Goal: Task Accomplishment & Management: Manage account settings

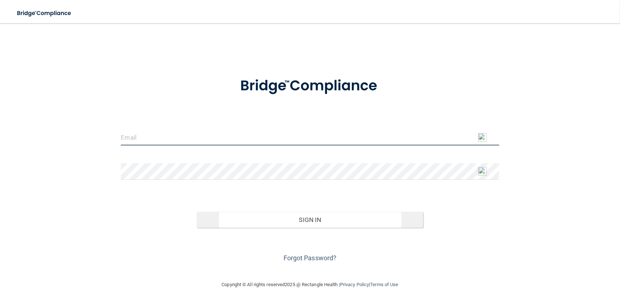
type input "[EMAIL_ADDRESS][DOMAIN_NAME]"
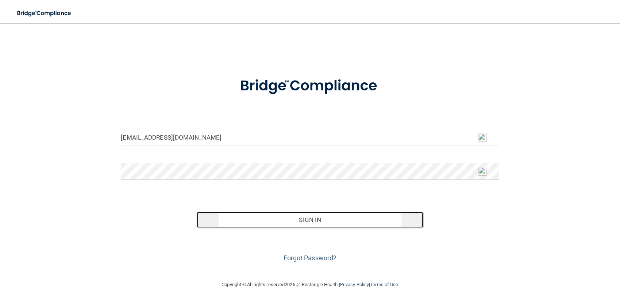
click at [305, 222] on button "Sign In" at bounding box center [310, 220] width 227 height 16
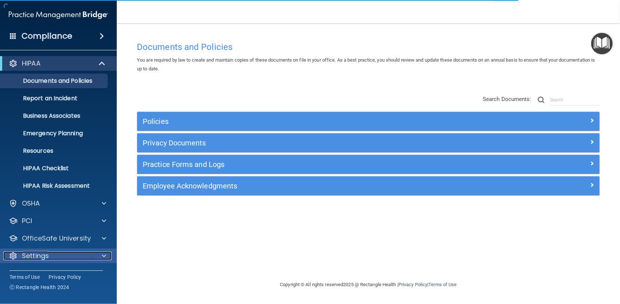
click at [48, 255] on p "Settings" at bounding box center [35, 256] width 27 height 9
click at [105, 257] on span at bounding box center [104, 256] width 4 height 9
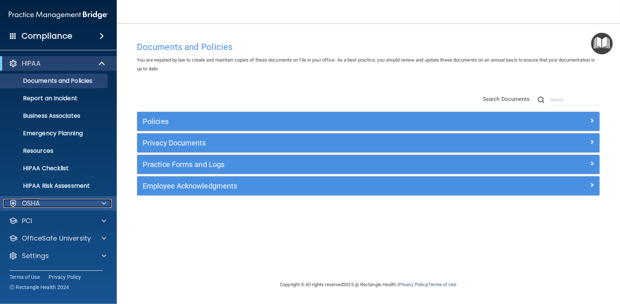
click at [103, 204] on span at bounding box center [104, 203] width 4 height 9
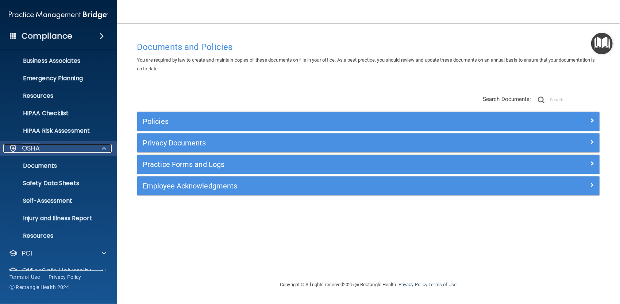
scroll to position [13, 0]
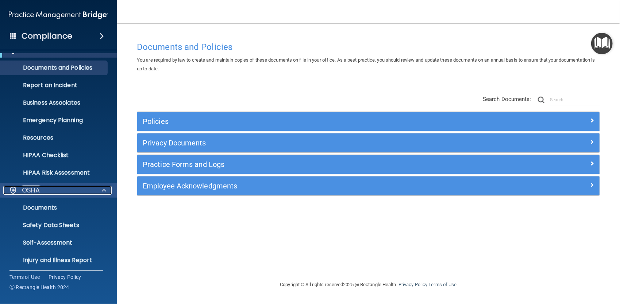
click at [103, 189] on span at bounding box center [104, 190] width 4 height 9
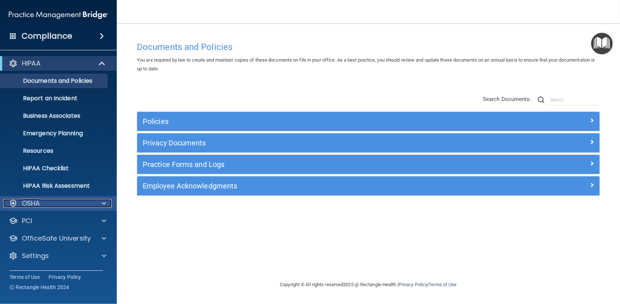
scroll to position [0, 0]
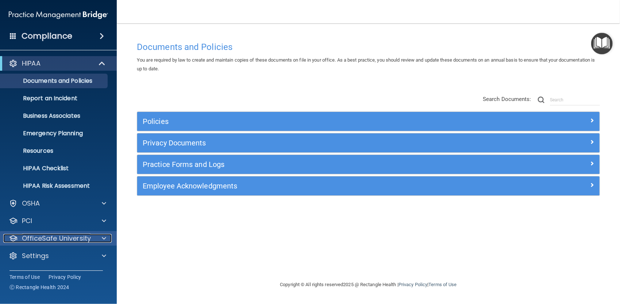
click at [104, 238] on span at bounding box center [104, 238] width 4 height 9
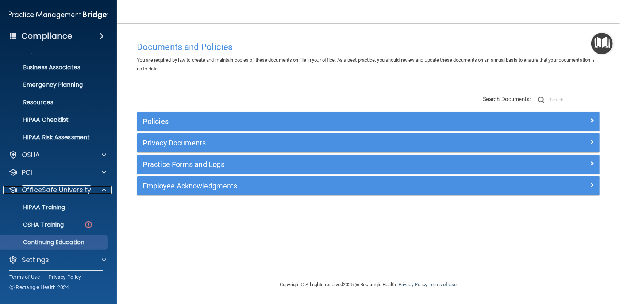
scroll to position [51, 0]
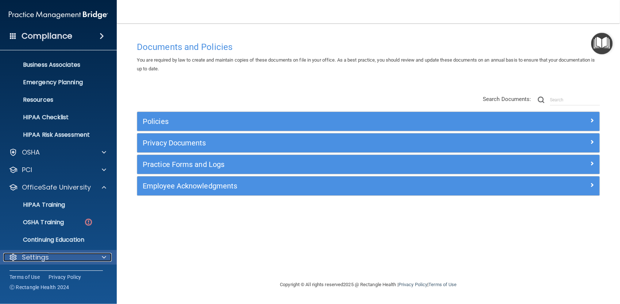
click at [103, 256] on span at bounding box center [104, 257] width 4 height 9
click at [103, 257] on span at bounding box center [104, 257] width 4 height 9
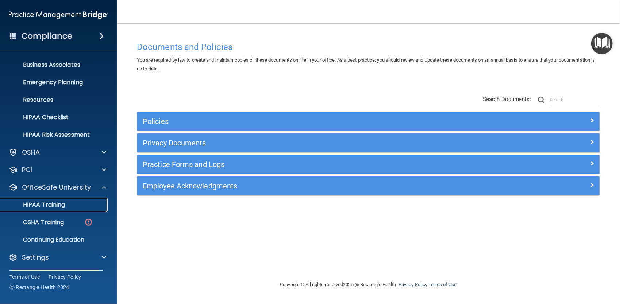
click at [59, 206] on p "HIPAA Training" at bounding box center [35, 205] width 60 height 7
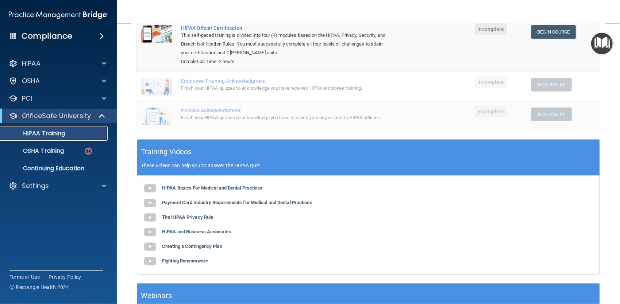
scroll to position [146, 0]
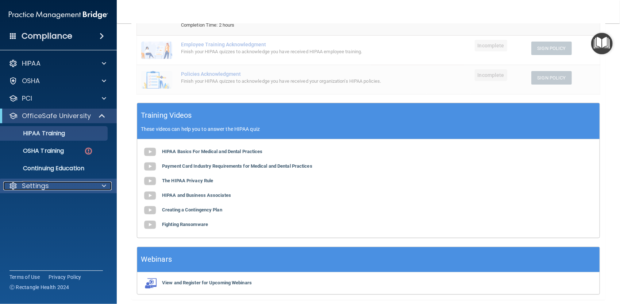
click at [36, 188] on p "Settings" at bounding box center [35, 186] width 27 height 9
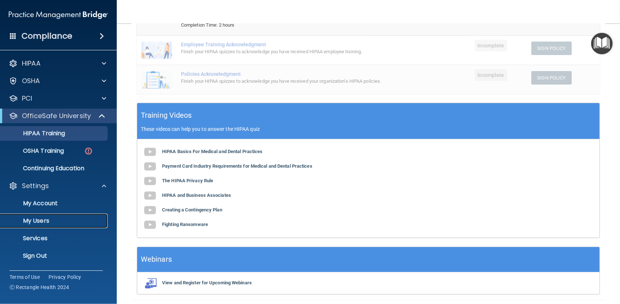
click at [40, 220] on p "My Users" at bounding box center [55, 221] width 100 height 7
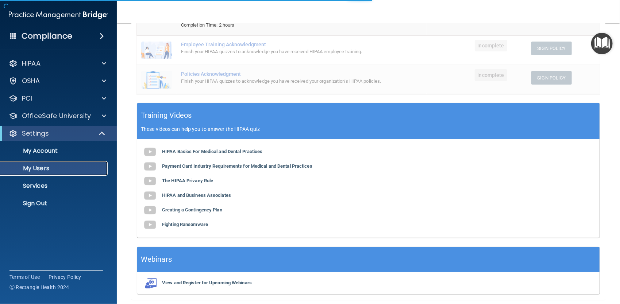
select select "20"
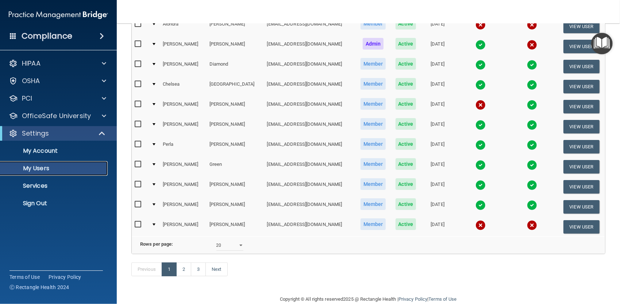
scroll to position [296, 0]
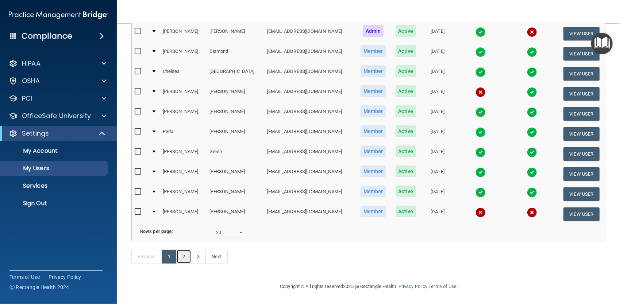
click at [184, 256] on link "2" at bounding box center [183, 257] width 15 height 14
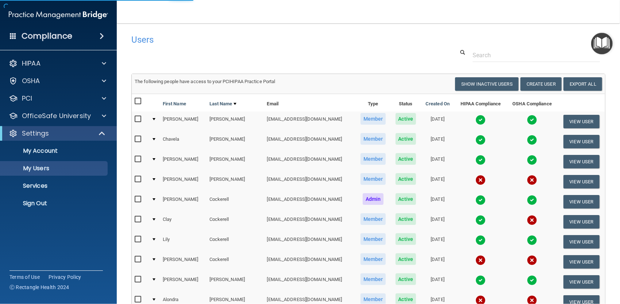
select select "20"
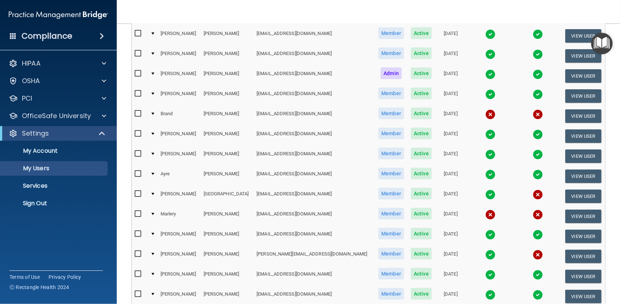
scroll to position [183, 0]
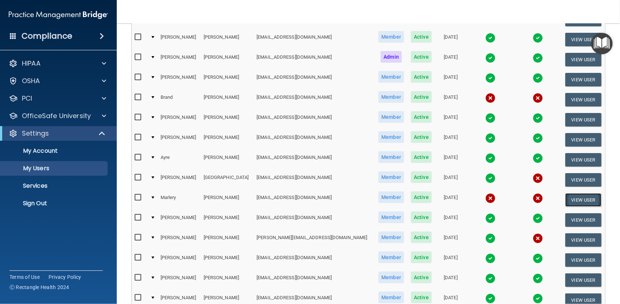
click at [568, 199] on button "View User" at bounding box center [584, 201] width 36 height 14
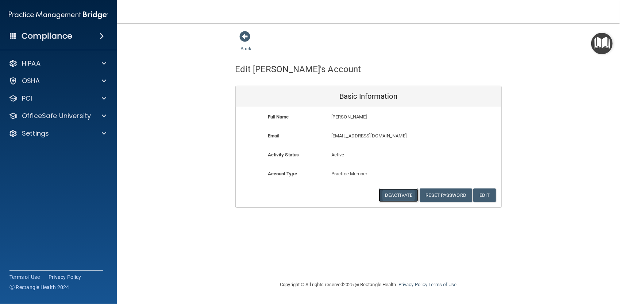
click at [402, 196] on button "Deactivate" at bounding box center [398, 196] width 39 height 14
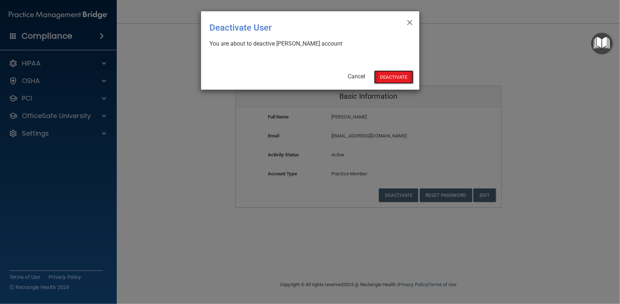
click at [397, 79] on button "Deactivate" at bounding box center [393, 77] width 39 height 14
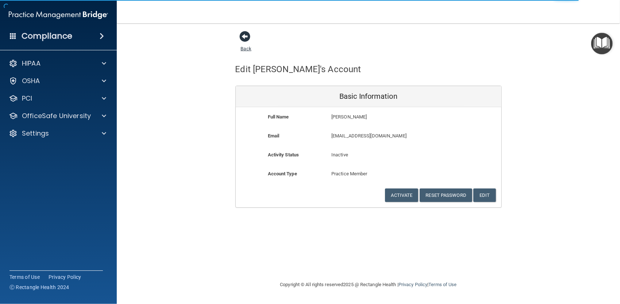
click at [247, 35] on span at bounding box center [245, 36] width 11 height 11
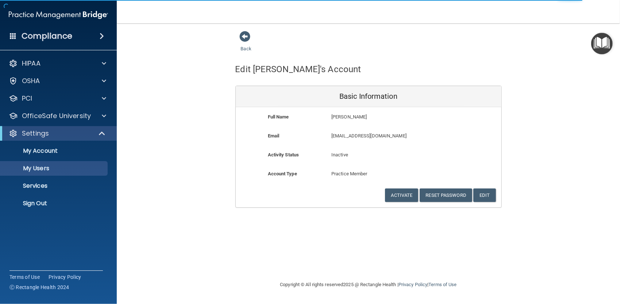
select select "20"
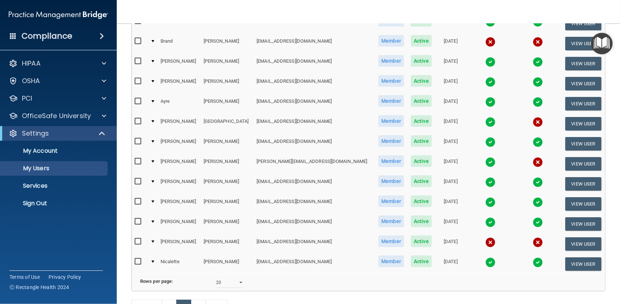
scroll to position [256, 0]
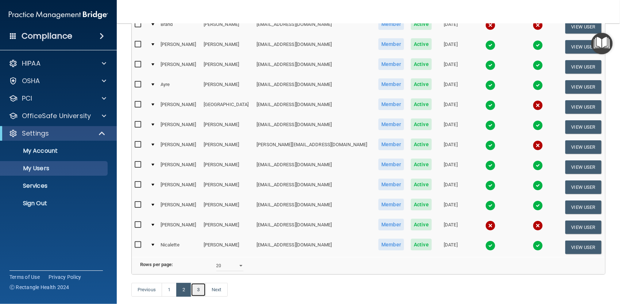
click at [199, 297] on link "3" at bounding box center [198, 290] width 15 height 14
select select "20"
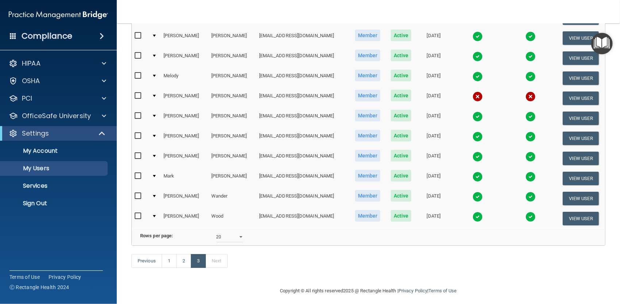
scroll to position [117, 0]
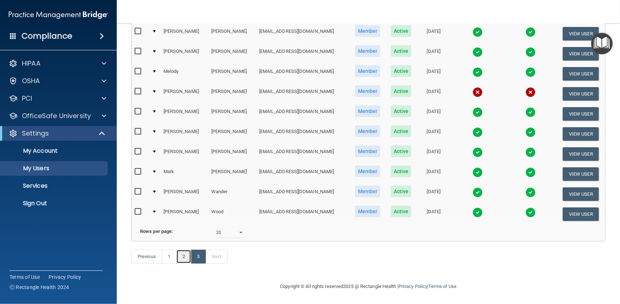
click at [188, 259] on link "2" at bounding box center [183, 257] width 15 height 14
select select "20"
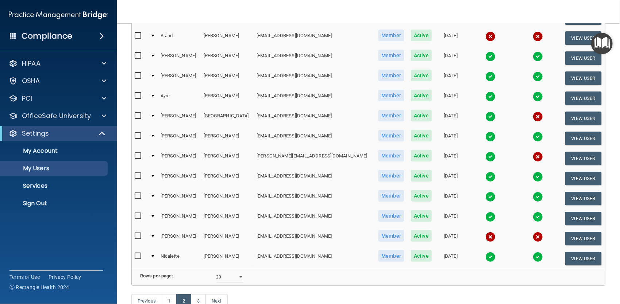
scroll to position [256, 0]
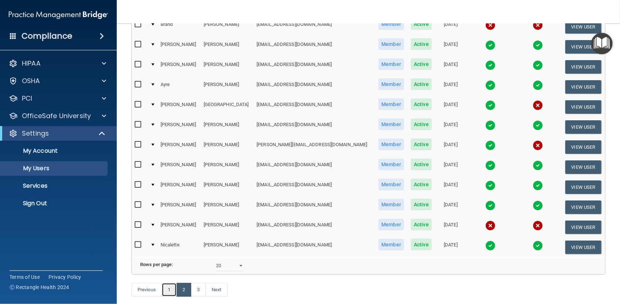
click at [169, 297] on link "1" at bounding box center [169, 290] width 15 height 14
select select "20"
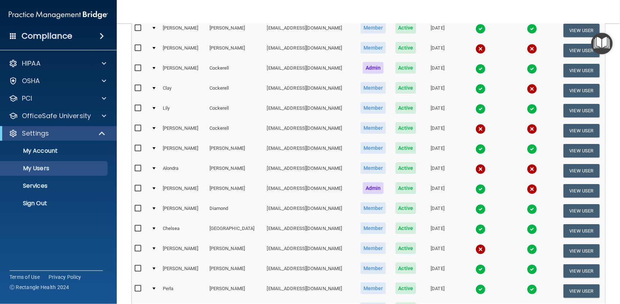
scroll to position [146, 0]
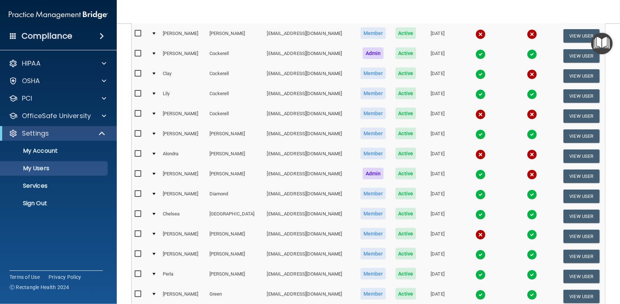
click at [527, 173] on img at bounding box center [532, 175] width 10 height 10
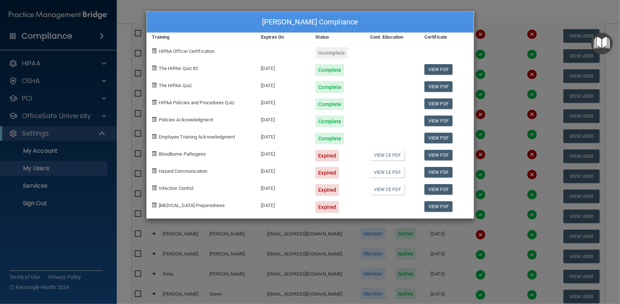
click at [489, 24] on div "Mary deBram-Hart's Compliance Training Expires On Status Cont. Education Certif…" at bounding box center [310, 152] width 620 height 304
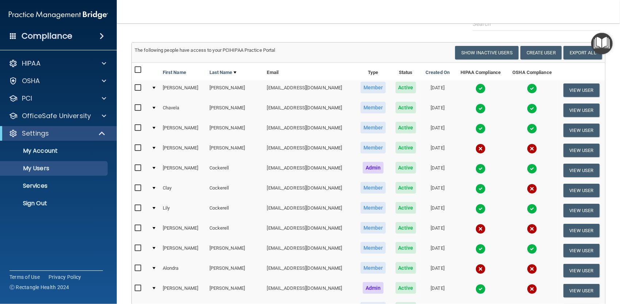
scroll to position [0, 0]
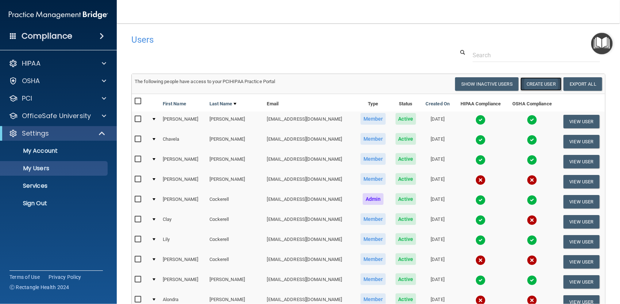
click at [539, 83] on button "Create User" at bounding box center [541, 84] width 41 height 14
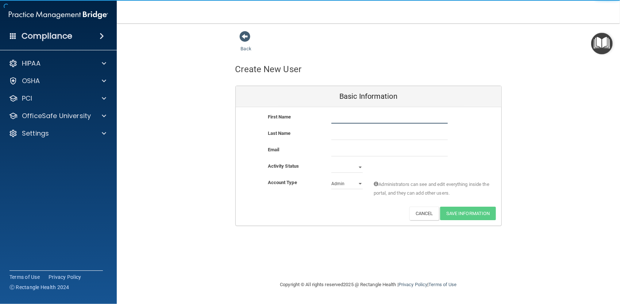
click at [352, 118] on input "text" at bounding box center [390, 118] width 116 height 11
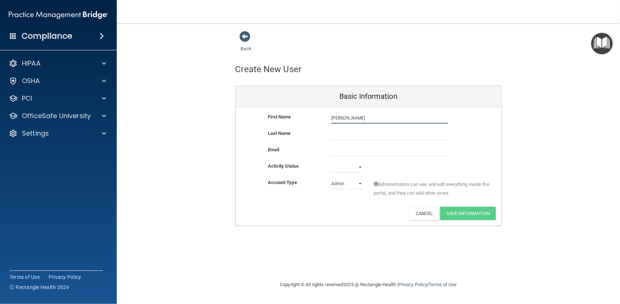
type input "[PERSON_NAME]"
click at [362, 137] on input "text" at bounding box center [390, 134] width 116 height 11
type input "Garcia"
click at [359, 152] on input "email" at bounding box center [390, 151] width 116 height 11
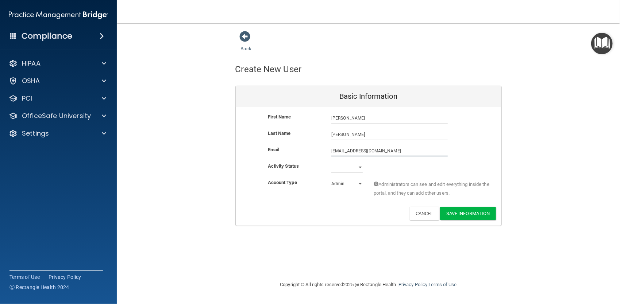
type input "agarcia@dermpath.com"
click at [360, 166] on select "Active Inactive" at bounding box center [347, 169] width 31 height 11
select select "active"
click at [332, 162] on select "Active Inactive" at bounding box center [347, 167] width 31 height 11
click at [464, 212] on button "Save Information" at bounding box center [468, 214] width 56 height 14
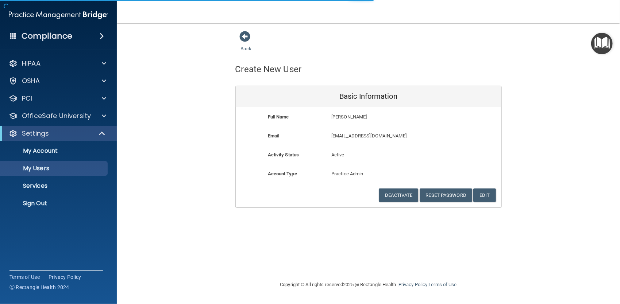
select select "20"
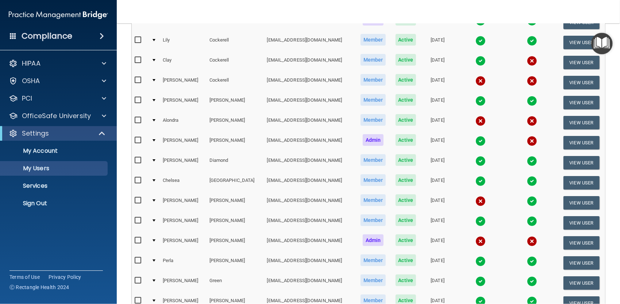
scroll to position [219, 0]
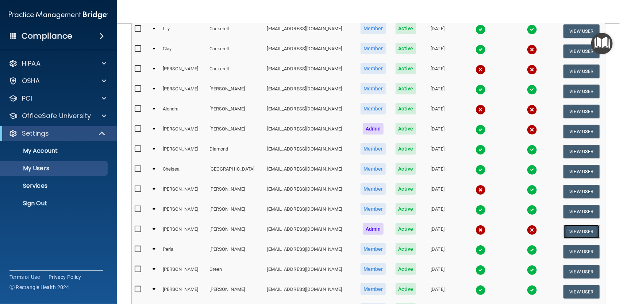
click at [573, 227] on button "View User" at bounding box center [582, 232] width 36 height 14
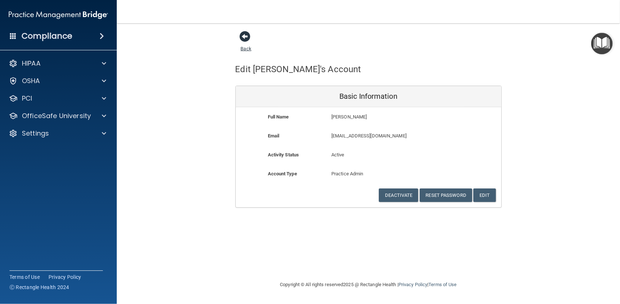
click at [246, 38] on span at bounding box center [245, 36] width 11 height 11
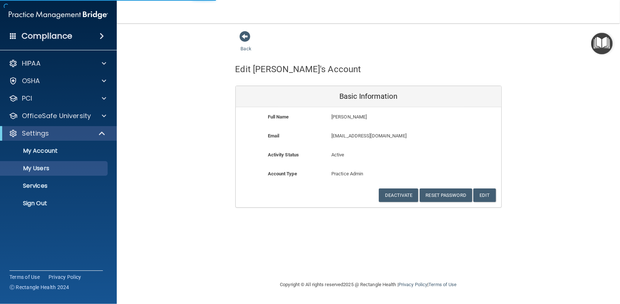
select select "20"
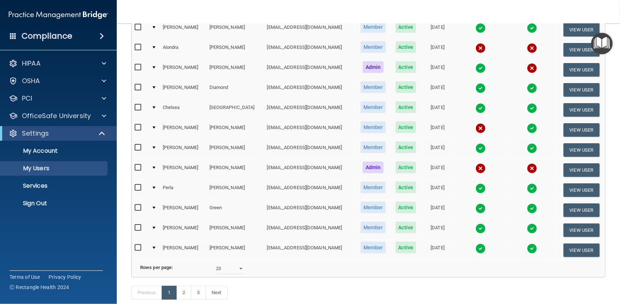
scroll to position [292, 0]
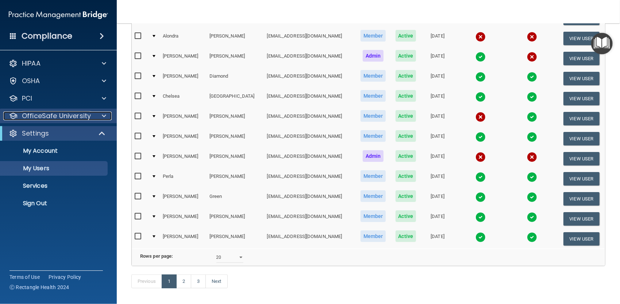
click at [104, 116] on span at bounding box center [104, 116] width 4 height 9
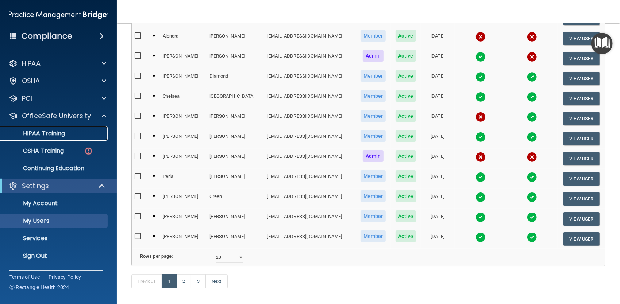
click at [56, 132] on p "HIPAA Training" at bounding box center [35, 133] width 60 height 7
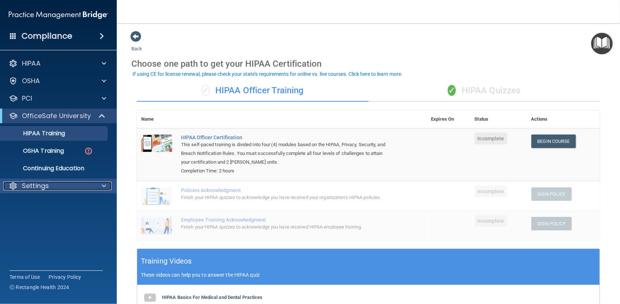
click at [105, 186] on span at bounding box center [104, 186] width 4 height 9
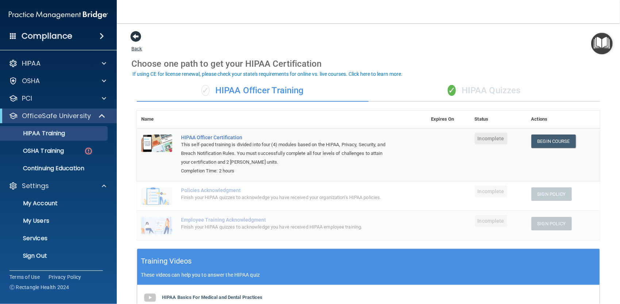
click at [135, 38] on span at bounding box center [135, 36] width 11 height 11
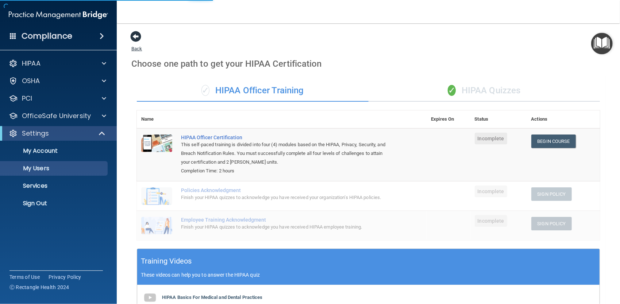
select select "20"
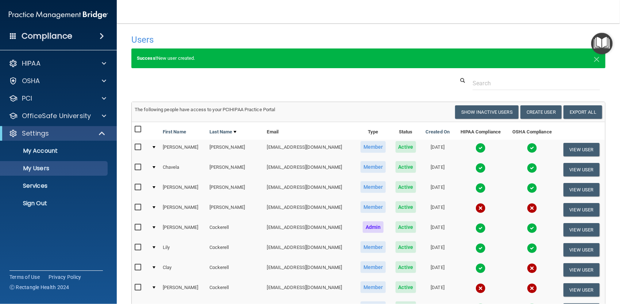
click at [77, 14] on img at bounding box center [58, 15] width 99 height 15
click at [45, 205] on p "Sign Out" at bounding box center [55, 203] width 100 height 7
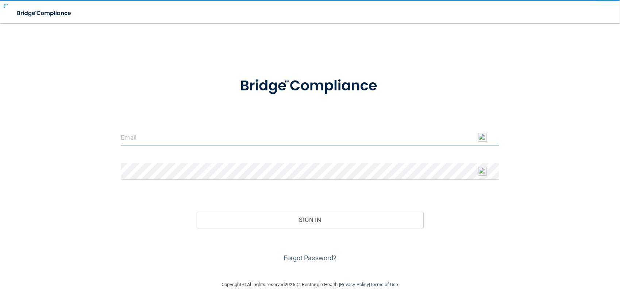
type input "[EMAIL_ADDRESS][DOMAIN_NAME]"
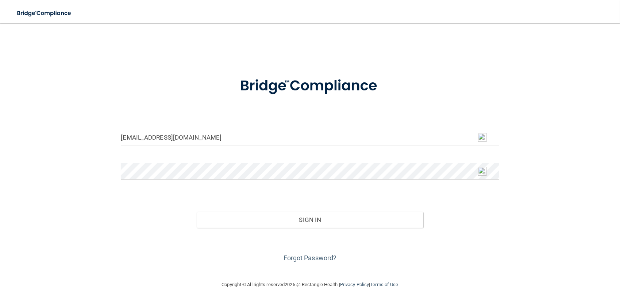
click at [106, 219] on div "mdebram@dermpath.com Invalid email/password. You don't have permission to acces…" at bounding box center [310, 152] width 591 height 243
